Goal: Task Accomplishment & Management: Use online tool/utility

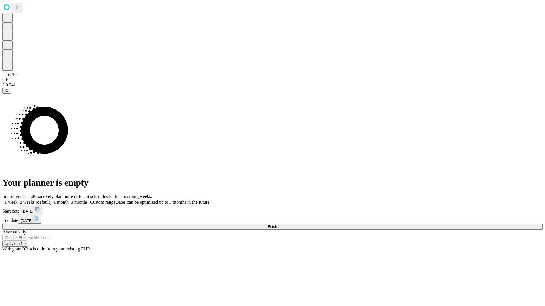
click at [277, 225] on span "Fetch" at bounding box center [271, 227] width 9 height 4
